Goal: Browse casually: Explore the website without a specific task or goal

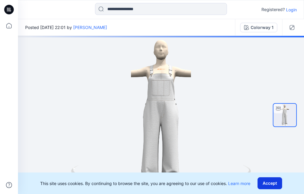
click at [271, 182] on button "Accept" at bounding box center [269, 184] width 25 height 12
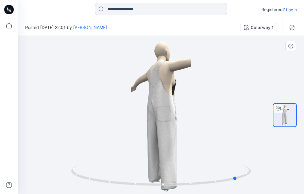
drag, startPoint x: 217, startPoint y: 182, endPoint x: 294, endPoint y: 177, distance: 77.2
click at [294, 177] on div at bounding box center [161, 115] width 286 height 159
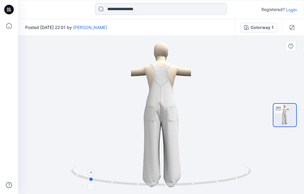
drag, startPoint x: 209, startPoint y: 183, endPoint x: 240, endPoint y: 178, distance: 31.2
click at [240, 178] on icon at bounding box center [161, 176] width 181 height 22
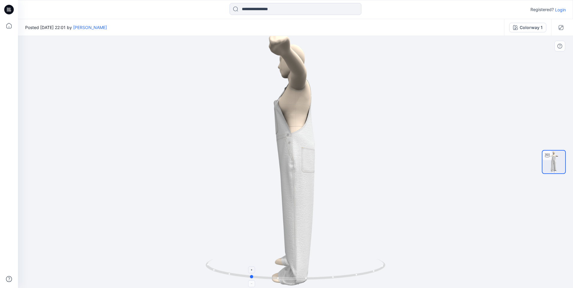
drag, startPoint x: 333, startPoint y: 277, endPoint x: 360, endPoint y: 264, distance: 30.2
click at [304, 194] on icon at bounding box center [296, 270] width 181 height 22
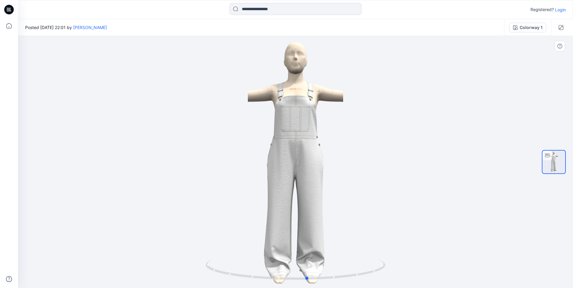
drag, startPoint x: 329, startPoint y: 277, endPoint x: 365, endPoint y: 236, distance: 54.0
click at [304, 194] on div at bounding box center [295, 162] width 555 height 252
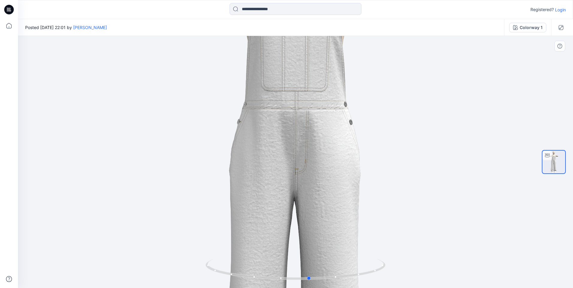
drag, startPoint x: 352, startPoint y: 275, endPoint x: 354, endPoint y: 244, distance: 30.9
click at [304, 194] on div at bounding box center [295, 162] width 555 height 252
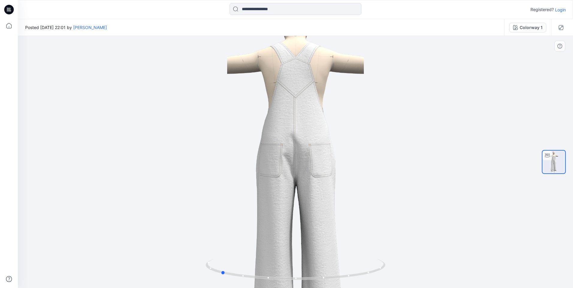
drag, startPoint x: 341, startPoint y: 277, endPoint x: 430, endPoint y: 272, distance: 88.8
click at [304, 194] on div at bounding box center [295, 162] width 555 height 252
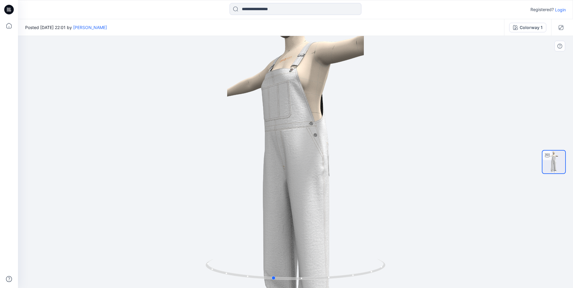
drag, startPoint x: 340, startPoint y: 278, endPoint x: 393, endPoint y: 271, distance: 52.9
click at [304, 194] on div at bounding box center [295, 162] width 555 height 252
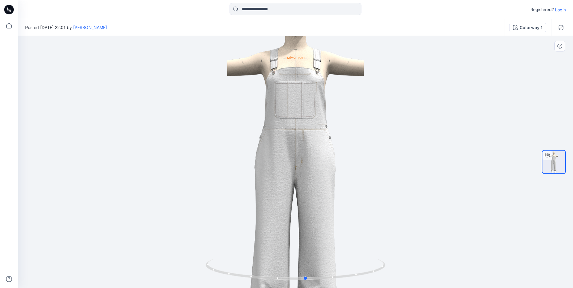
drag, startPoint x: 374, startPoint y: 270, endPoint x: 407, endPoint y: 270, distance: 33.0
click at [304, 194] on div at bounding box center [295, 162] width 555 height 252
